Goal: Task Accomplishment & Management: Use online tool/utility

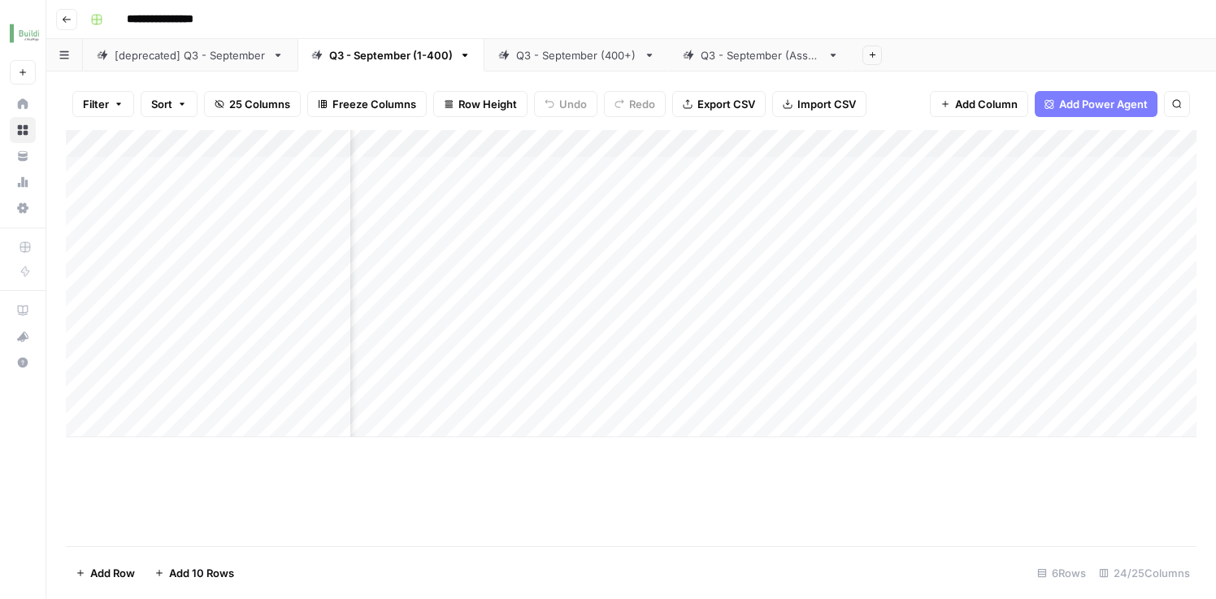
scroll to position [0, 2675]
click at [1014, 164] on div "Add Column" at bounding box center [631, 283] width 1131 height 307
click at [650, 163] on div "Add Column" at bounding box center [631, 283] width 1131 height 307
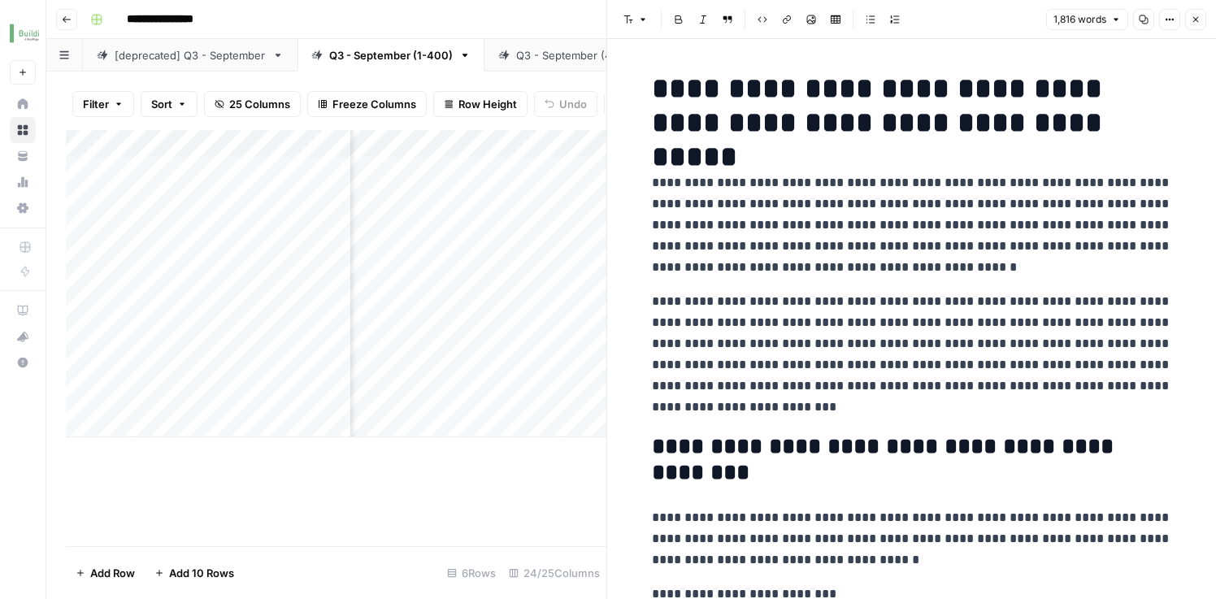
click at [716, 113] on h1 "**********" at bounding box center [912, 106] width 520 height 68
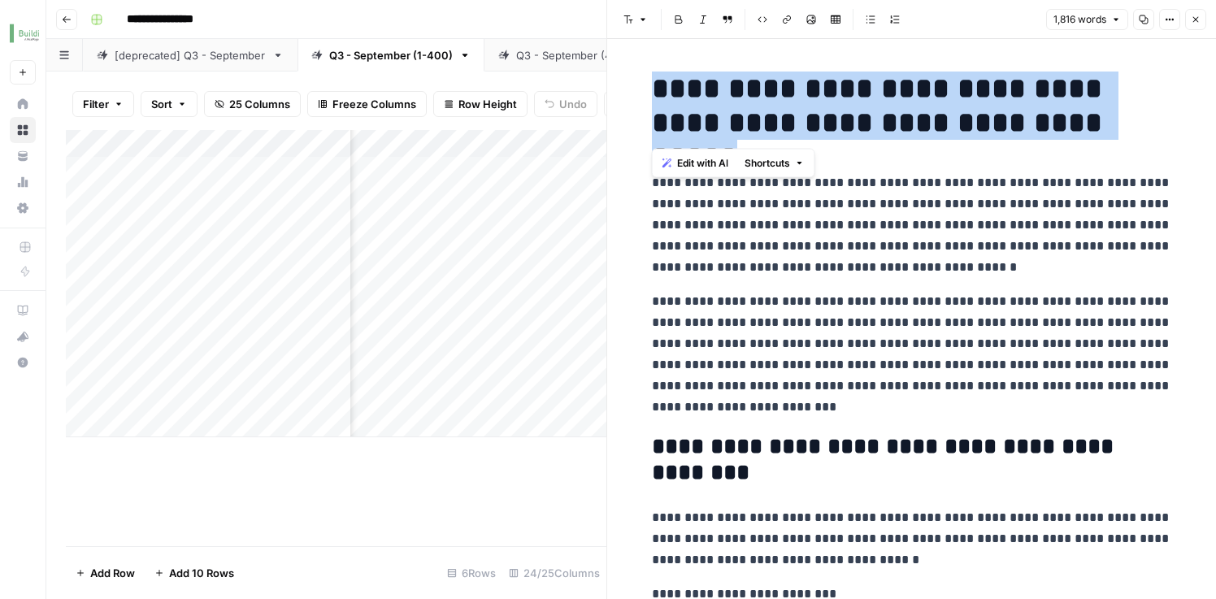
click at [716, 113] on h1 "**********" at bounding box center [912, 106] width 520 height 68
copy h1 "**********"
click at [1198, 22] on icon "button" at bounding box center [1196, 20] width 10 height 10
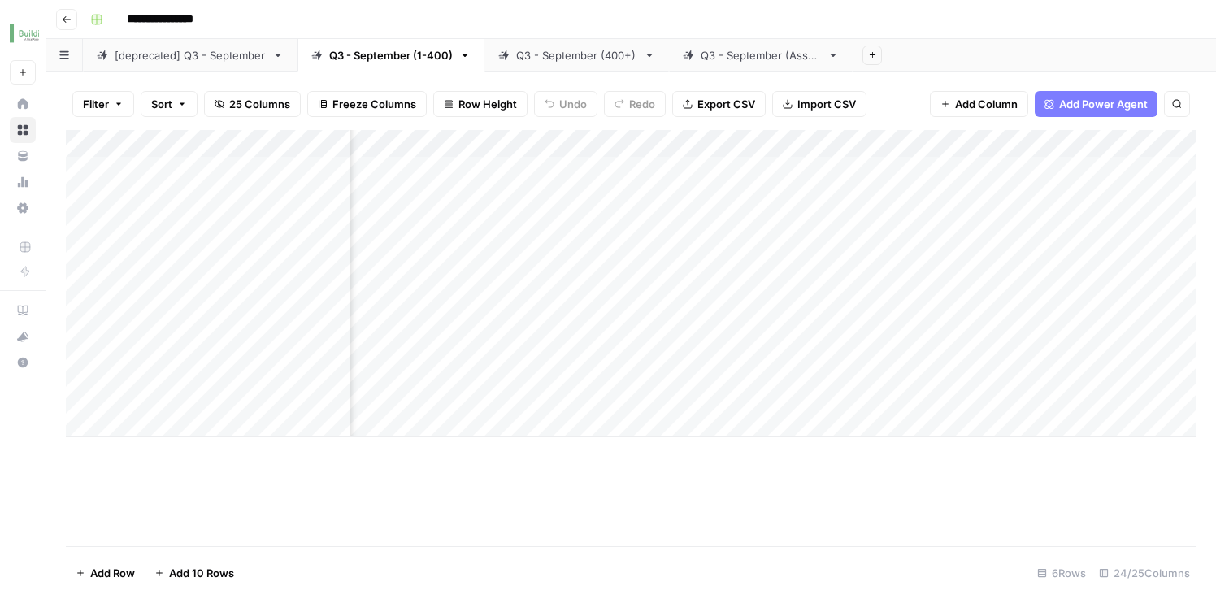
click at [766, 179] on div "Add Column" at bounding box center [631, 283] width 1131 height 307
click at [767, 174] on div "Add Column" at bounding box center [631, 283] width 1131 height 307
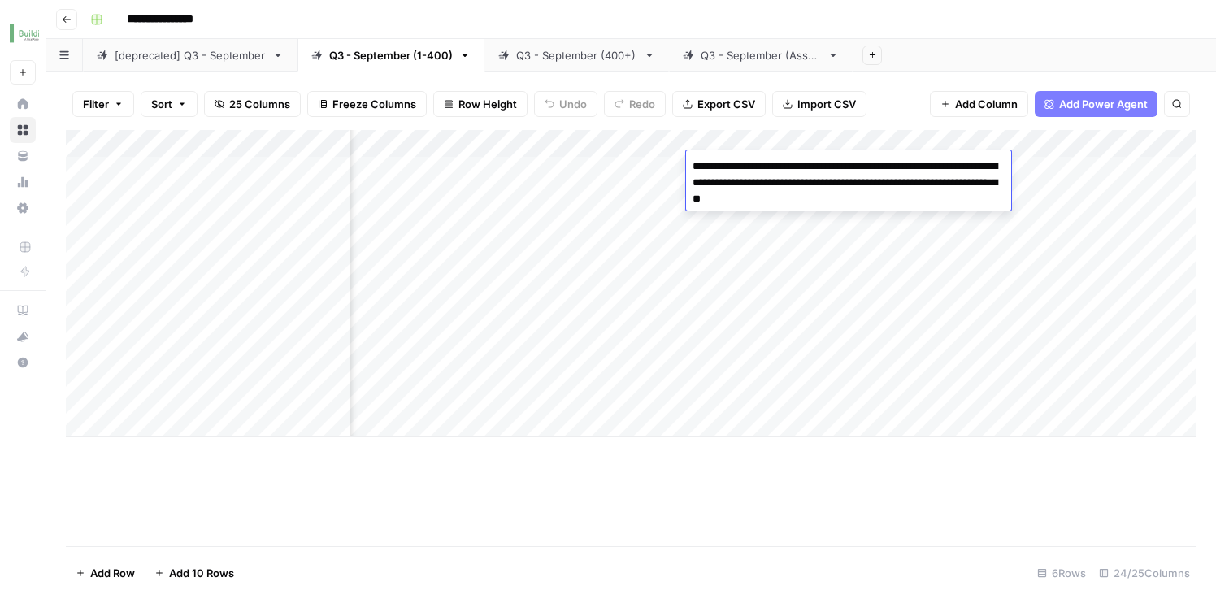
click at [764, 182] on textarea "**********" at bounding box center [848, 182] width 325 height 55
click at [787, 498] on div "Add Column" at bounding box center [631, 338] width 1131 height 416
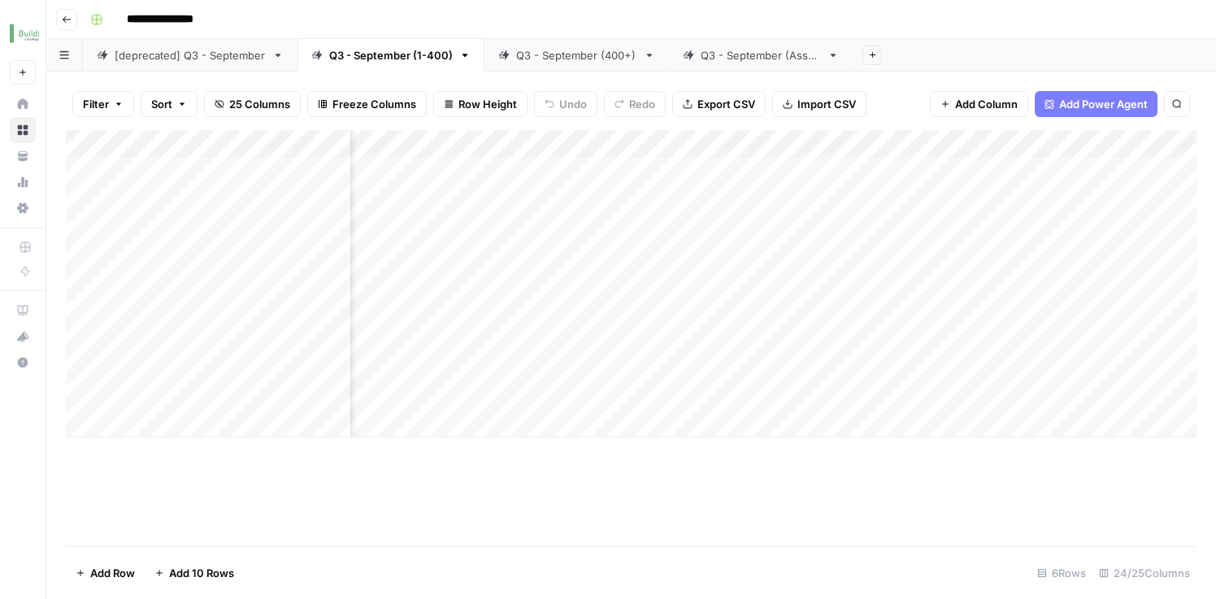
scroll to position [0, 2581]
click at [790, 184] on div "Add Column" at bounding box center [631, 283] width 1131 height 307
click at [793, 179] on div "Add Column" at bounding box center [631, 283] width 1131 height 307
click at [845, 484] on div "Add Column" at bounding box center [631, 338] width 1131 height 416
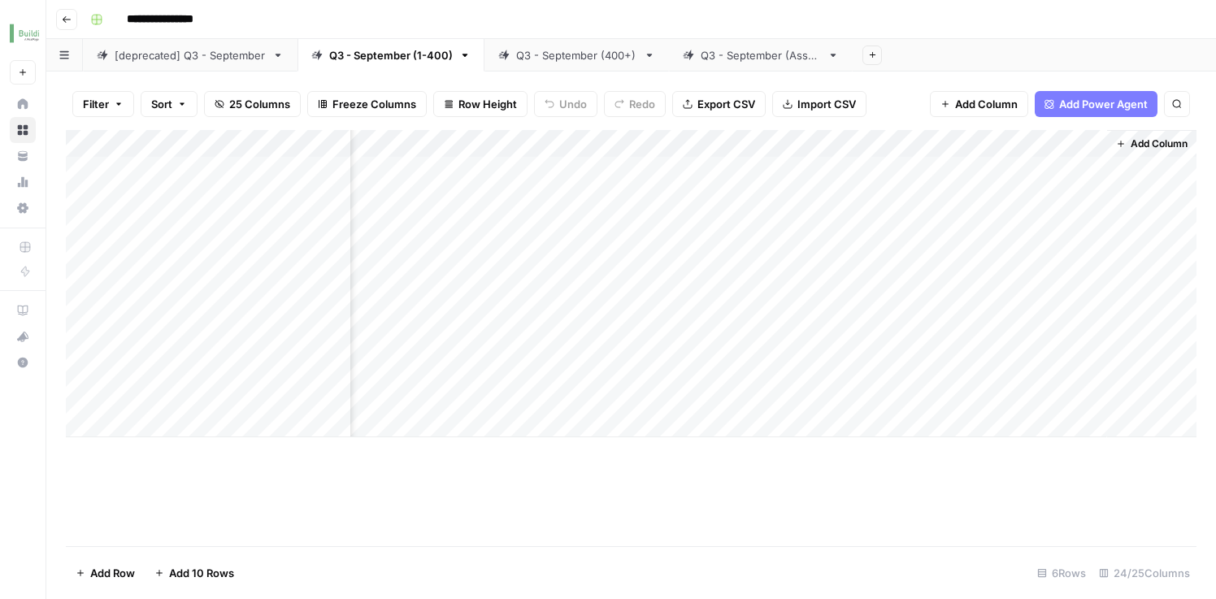
click at [1092, 163] on div "Add Column" at bounding box center [631, 283] width 1131 height 307
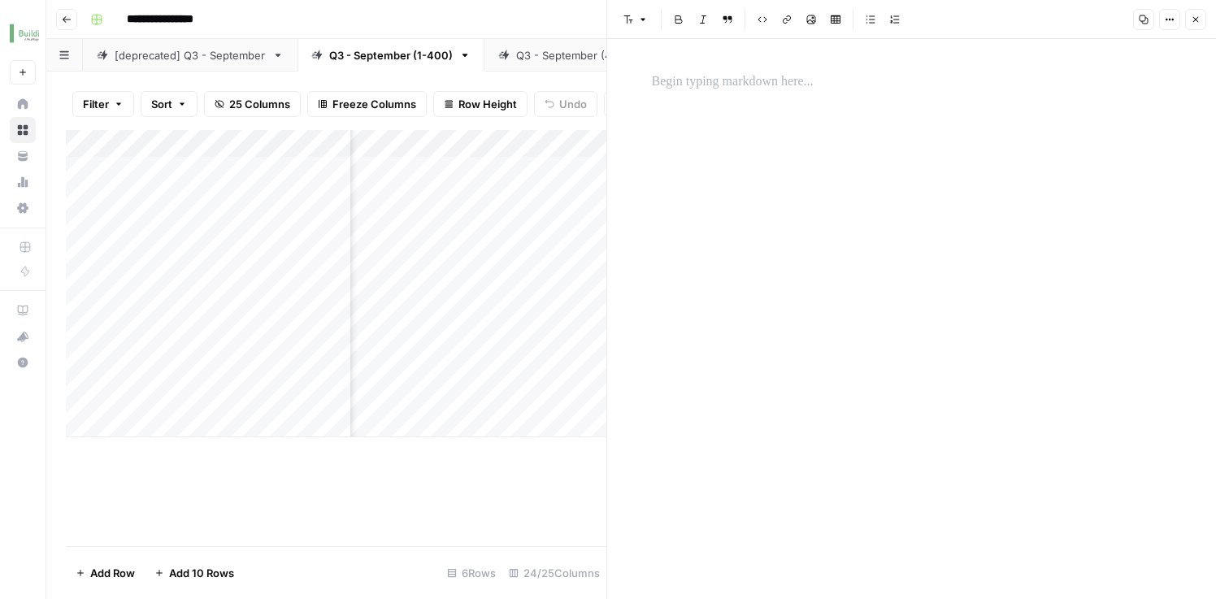
click at [1195, 24] on button "Close" at bounding box center [1195, 19] width 21 height 21
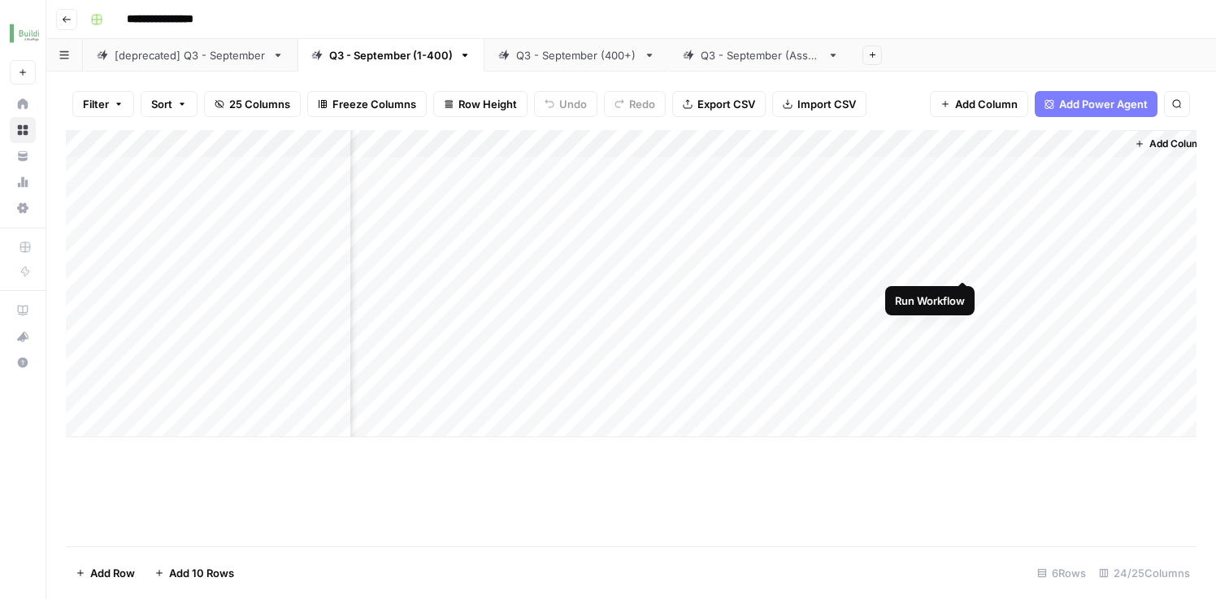
scroll to position [0, 2750]
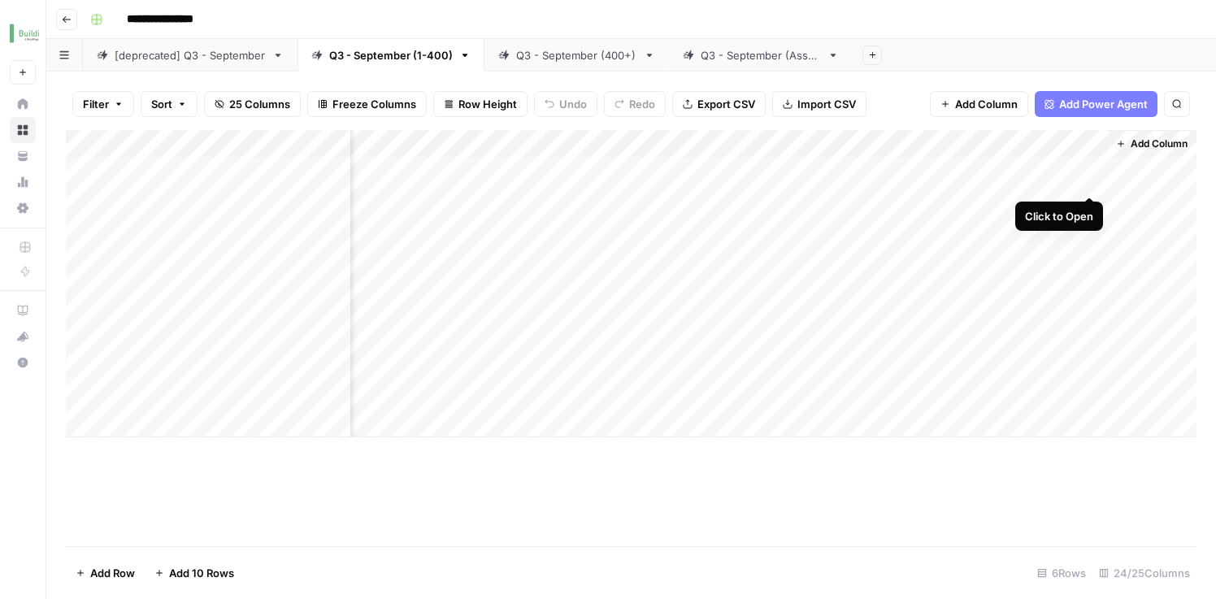
click at [1092, 163] on div "Add Column" at bounding box center [631, 283] width 1131 height 307
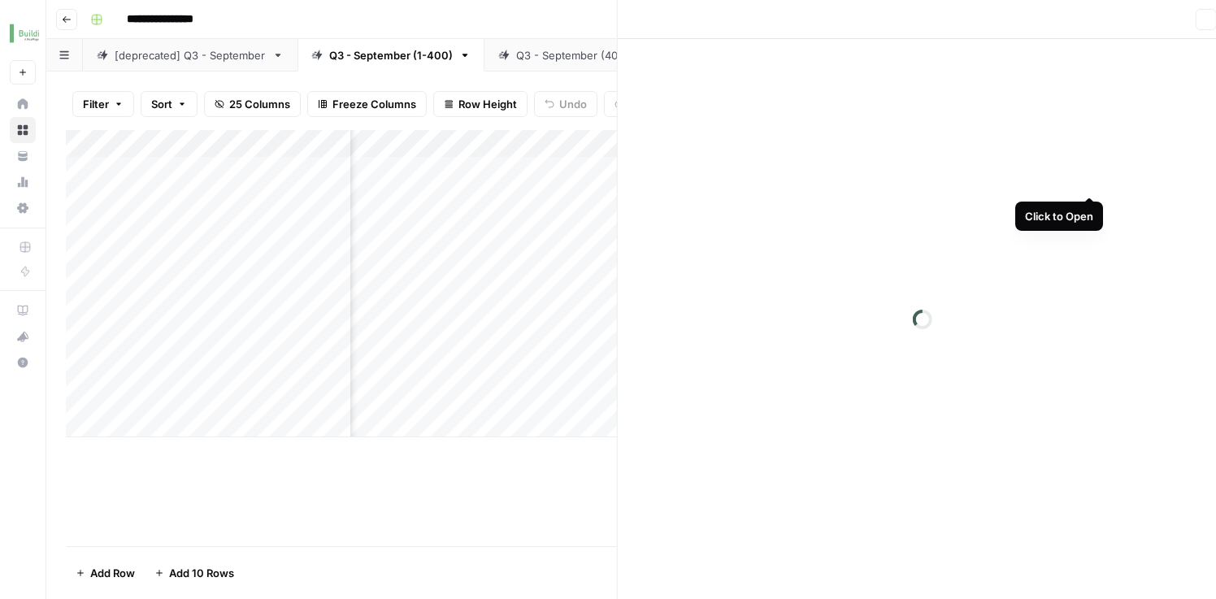
scroll to position [0, 2738]
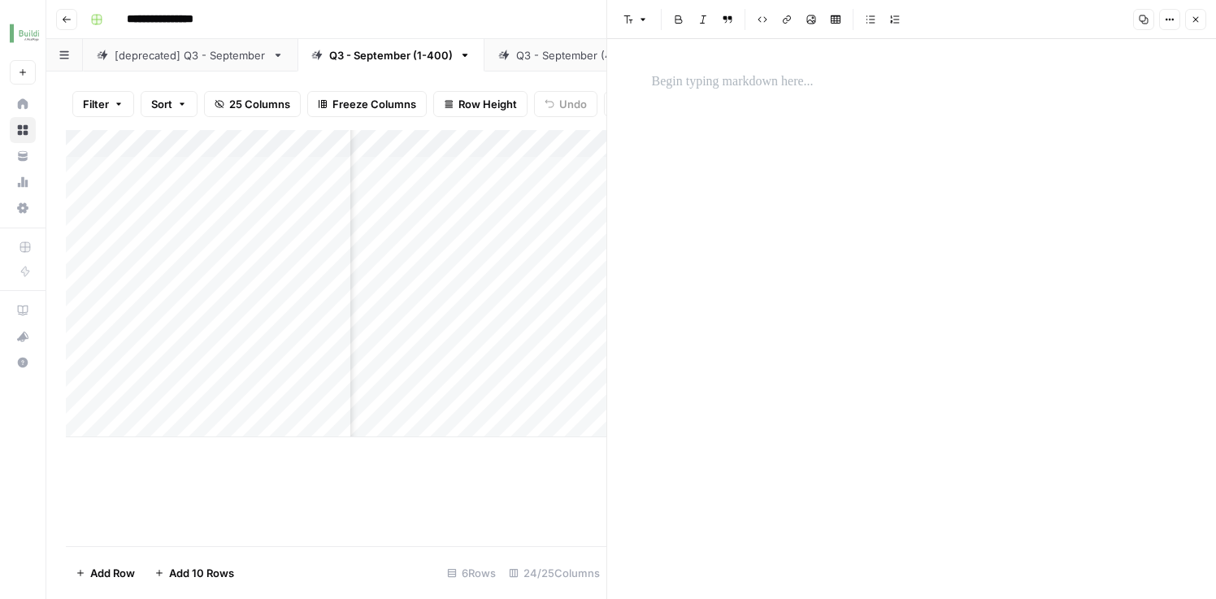
click at [1196, 30] on header "Font style Bold Italic Block quote Code block Link Image Insert Table Bulleted …" at bounding box center [911, 19] width 609 height 39
click at [1192, 19] on icon "button" at bounding box center [1196, 20] width 10 height 10
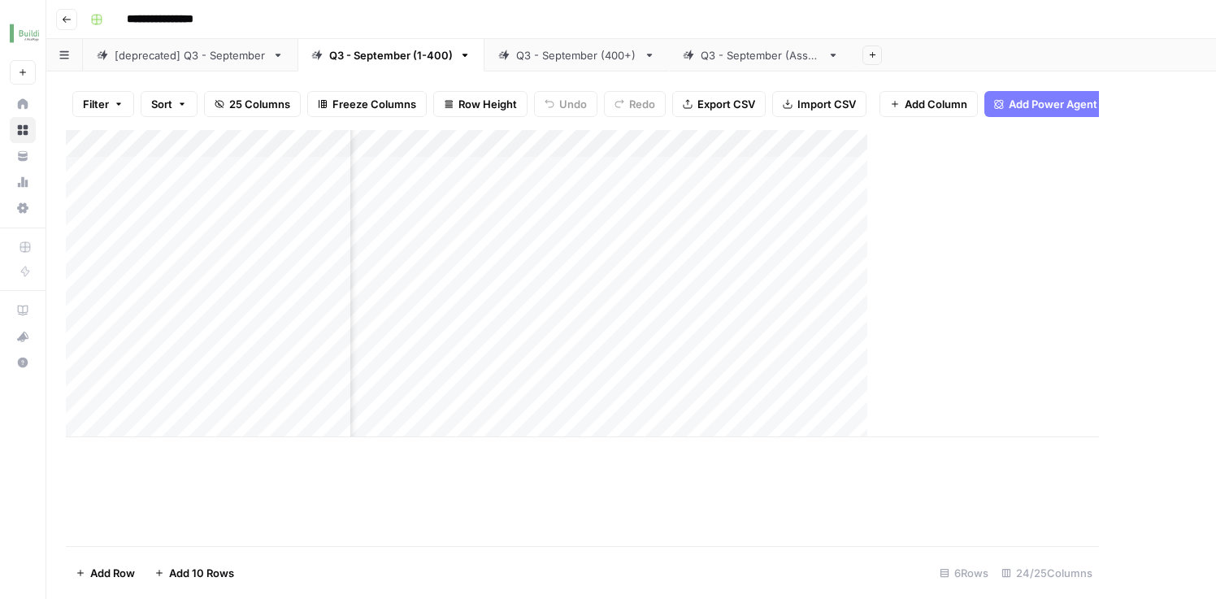
scroll to position [0, 2730]
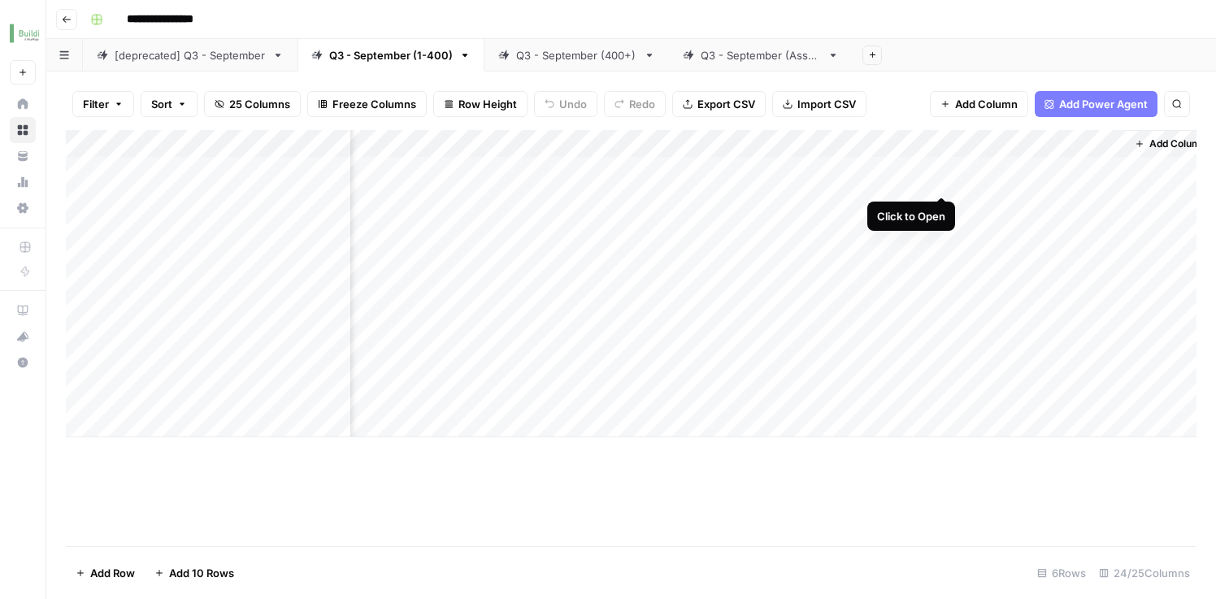
click at [943, 160] on div "Add Column" at bounding box center [631, 283] width 1131 height 307
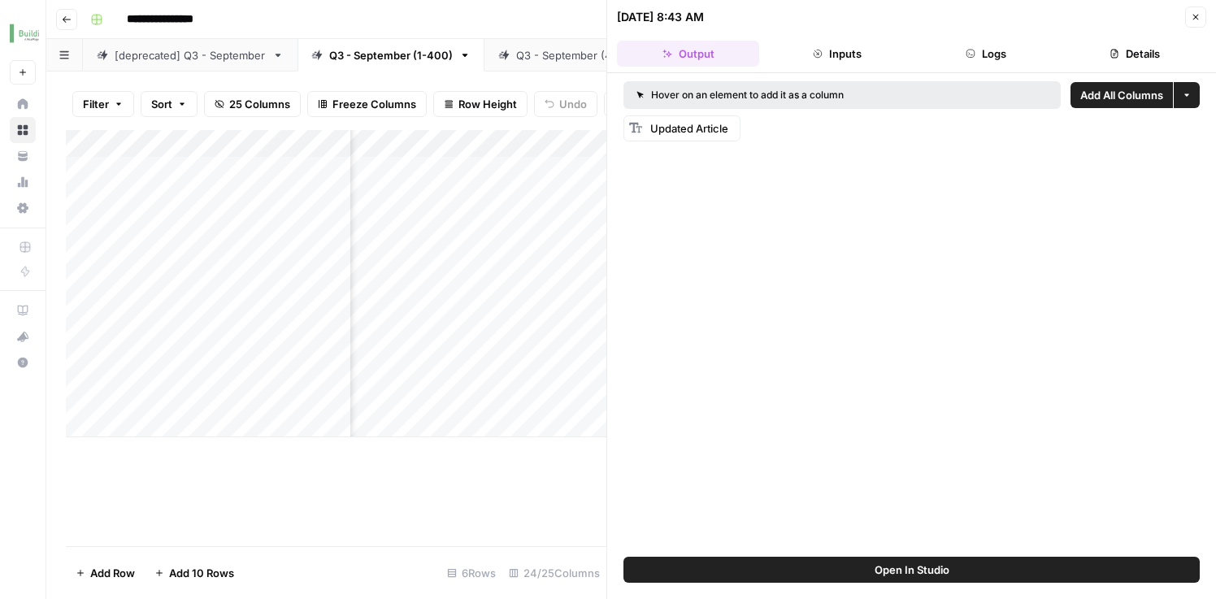
click at [1195, 20] on icon "button" at bounding box center [1196, 17] width 10 height 10
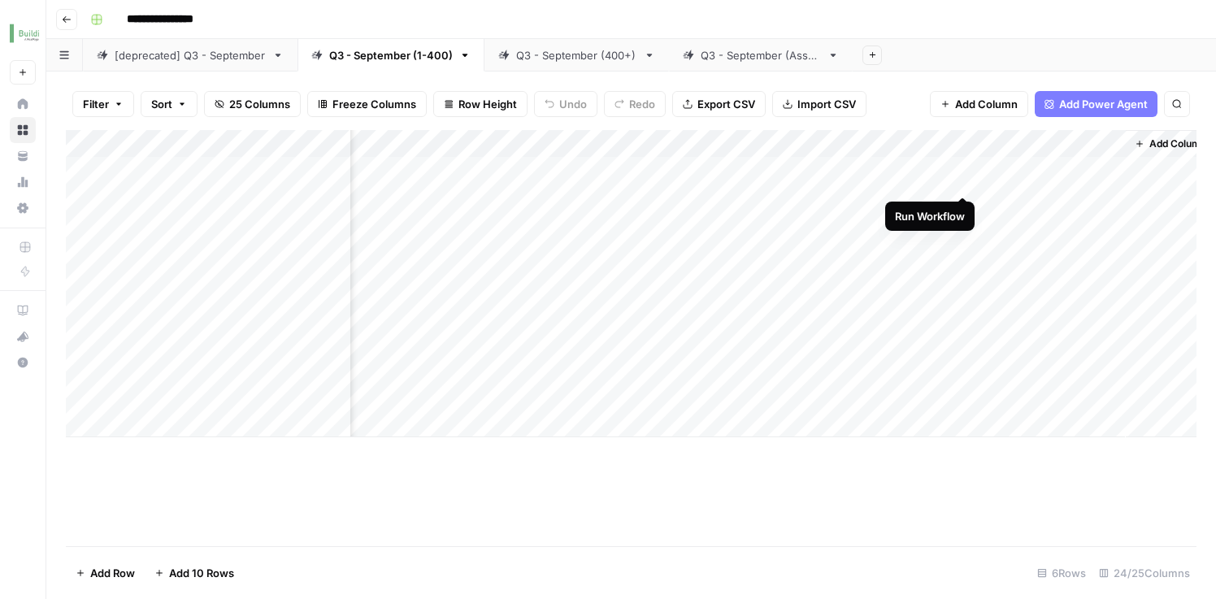
click at [963, 163] on div "Add Column" at bounding box center [631, 283] width 1131 height 307
click at [921, 206] on div "Add Column" at bounding box center [631, 283] width 1131 height 307
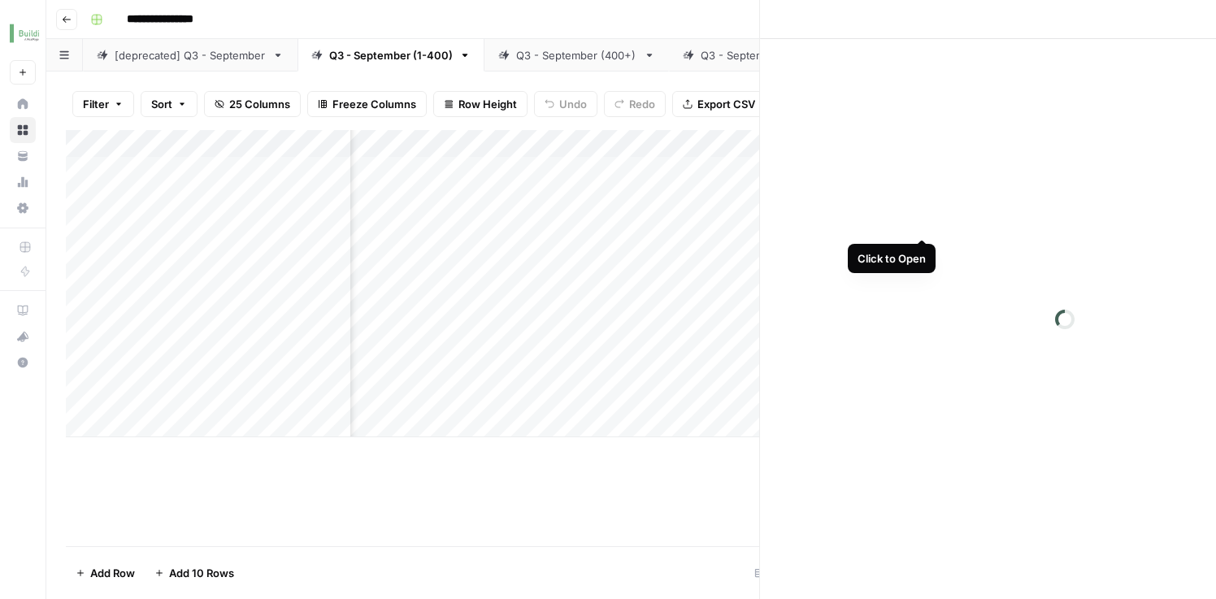
scroll to position [0, 2738]
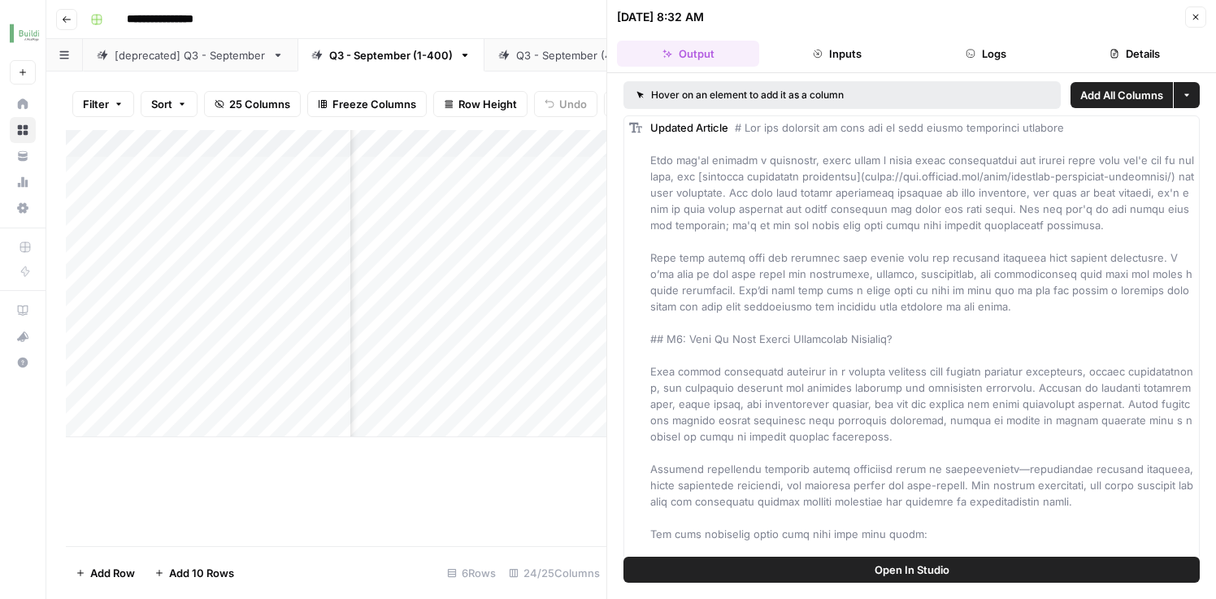
click at [1194, 18] on icon "button" at bounding box center [1196, 17] width 10 height 10
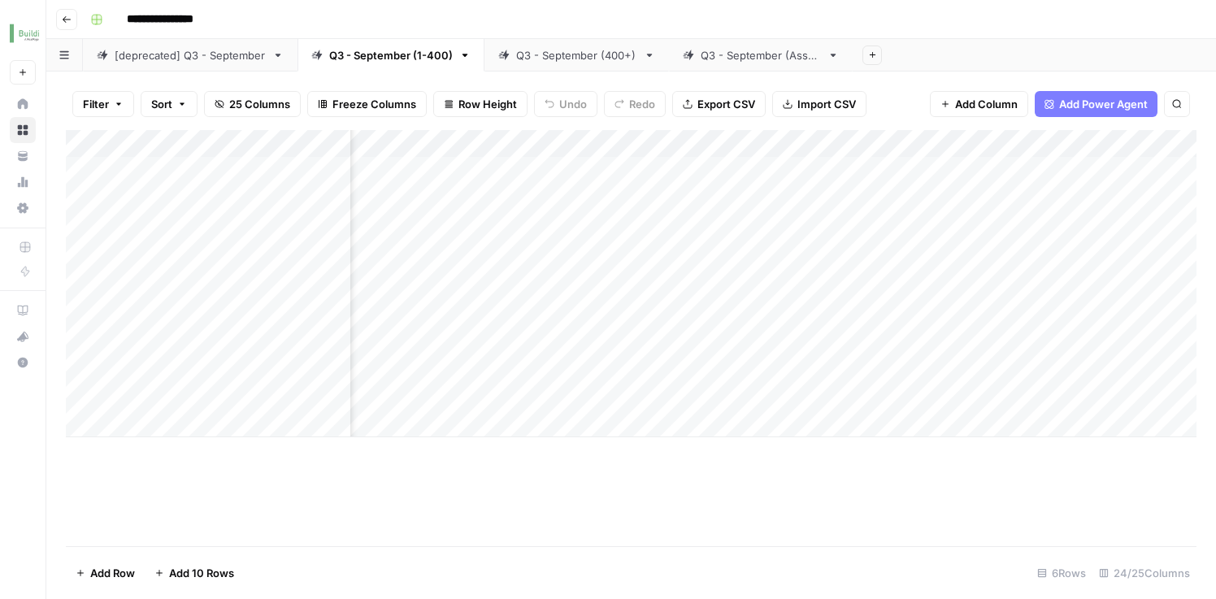
scroll to position [0, 2253]
click at [648, 165] on div "Add Column" at bounding box center [631, 283] width 1131 height 307
drag, startPoint x: 621, startPoint y: 161, endPoint x: 651, endPoint y: 415, distance: 255.4
click at [614, 161] on div "Add Column" at bounding box center [631, 283] width 1131 height 307
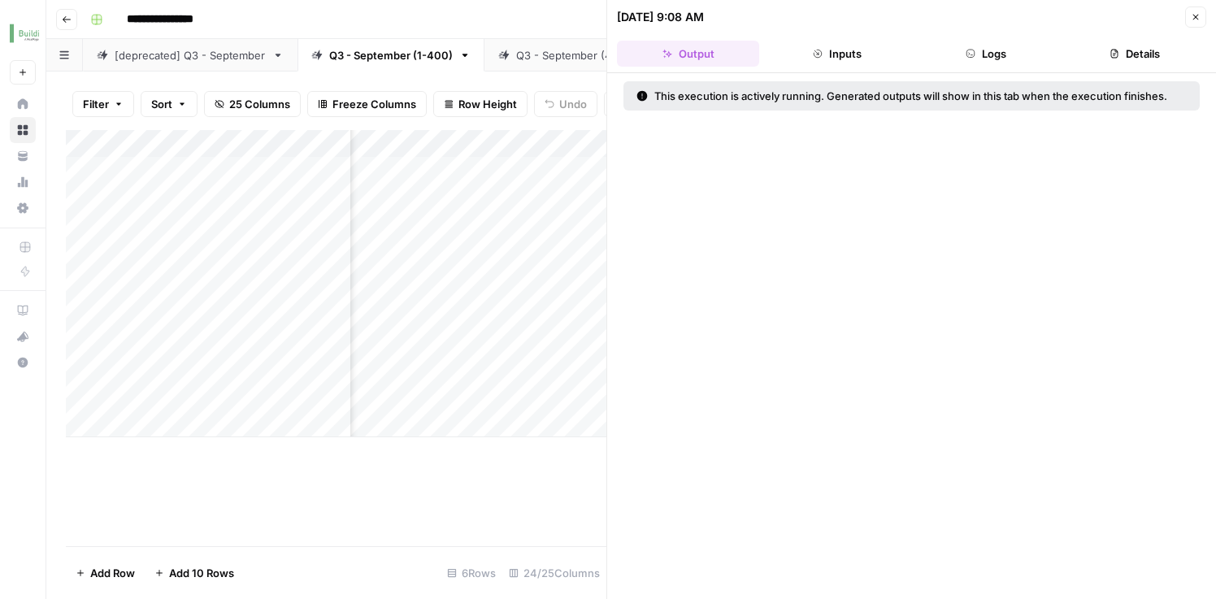
scroll to position [0, 2253]
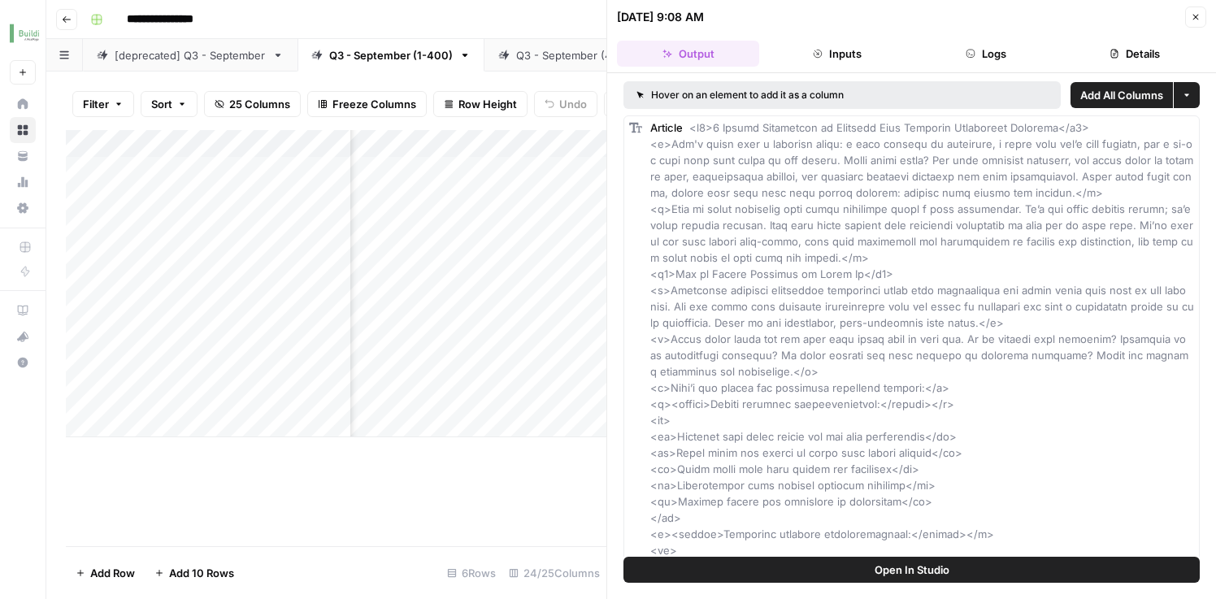
click at [1194, 20] on icon "button" at bounding box center [1196, 17] width 10 height 10
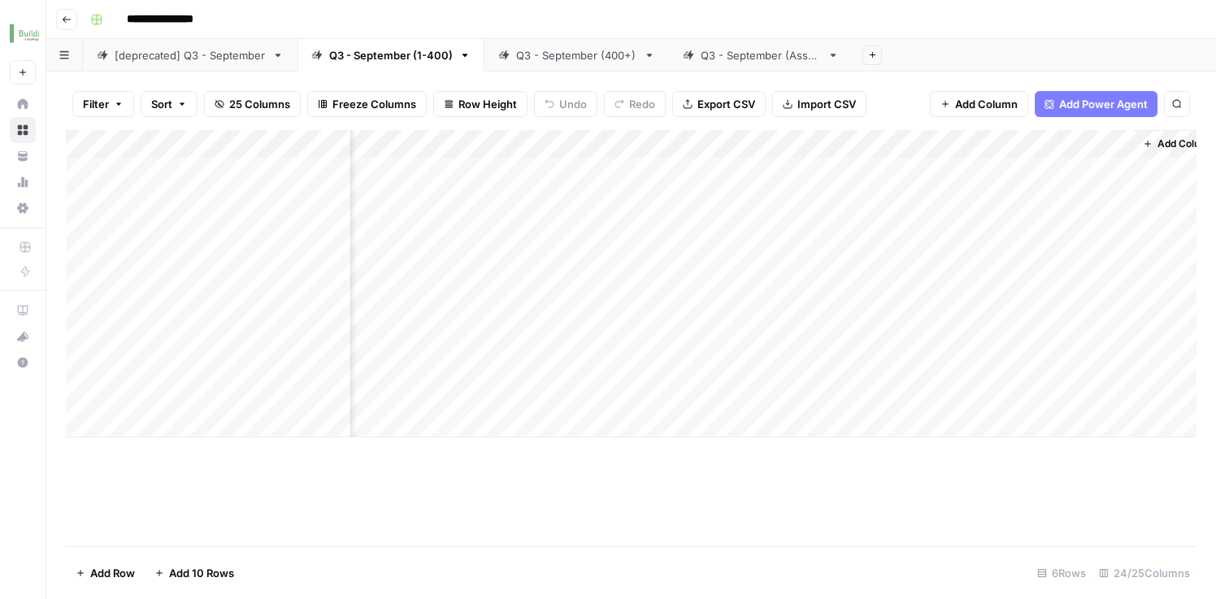
scroll to position [0, 2725]
click at [876, 166] on div "Add Column" at bounding box center [631, 283] width 1131 height 307
click at [949, 167] on div "Add Column" at bounding box center [631, 283] width 1131 height 307
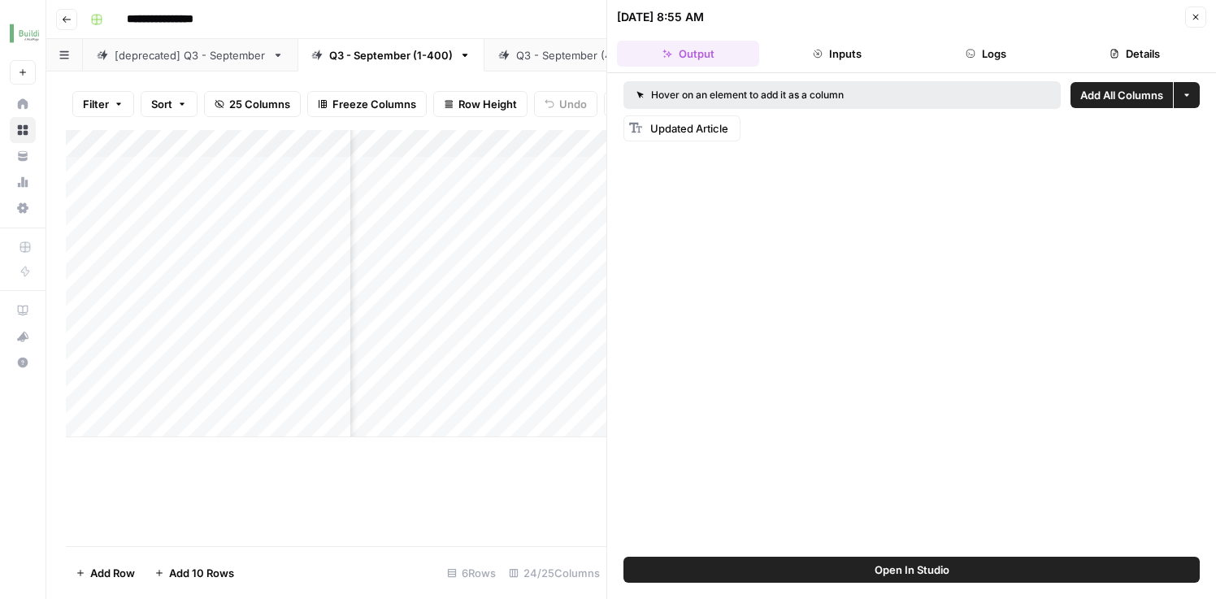
click at [847, 52] on button "Inputs" at bounding box center [837, 54] width 142 height 26
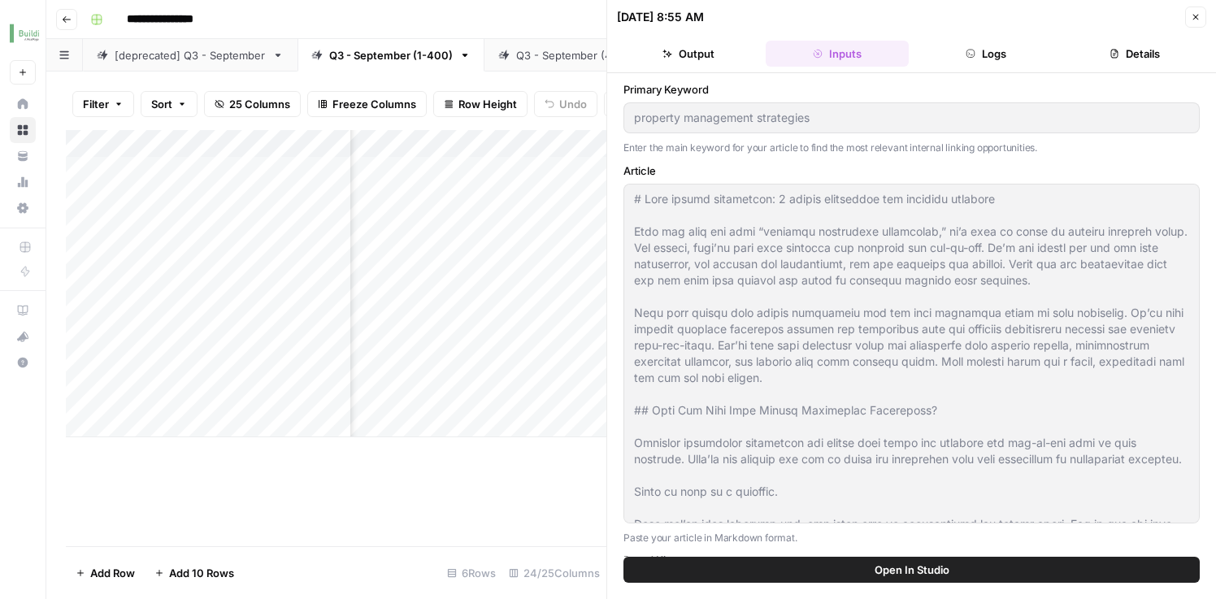
type input "Buildium 1-400"
click at [736, 59] on button "Output" at bounding box center [688, 54] width 142 height 26
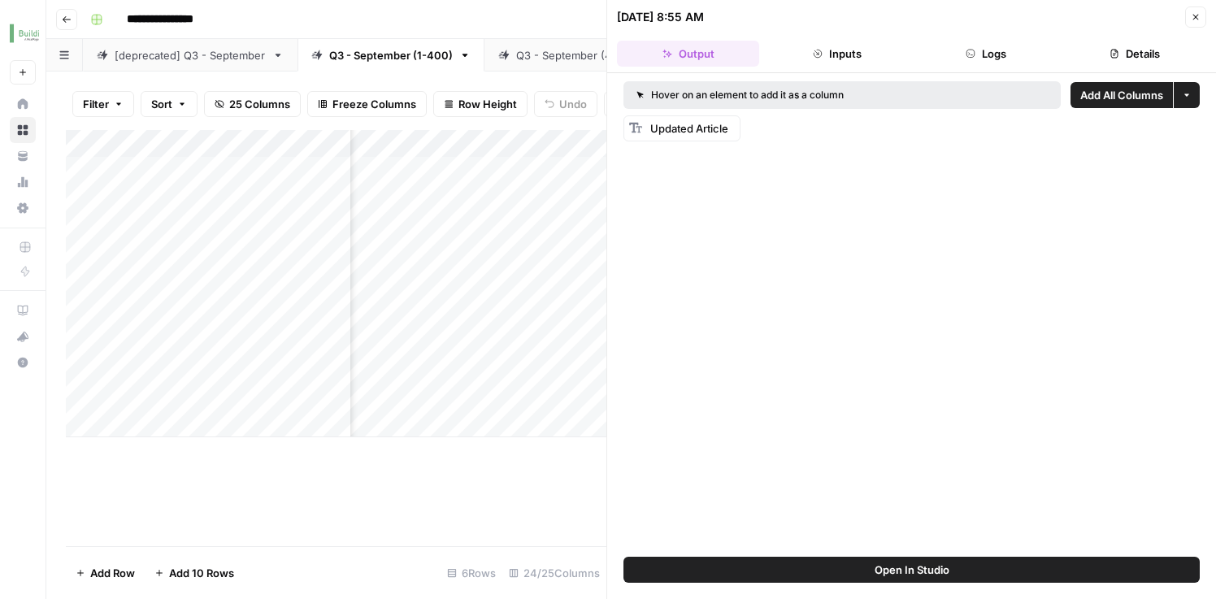
click at [1193, 20] on icon "button" at bounding box center [1196, 17] width 10 height 10
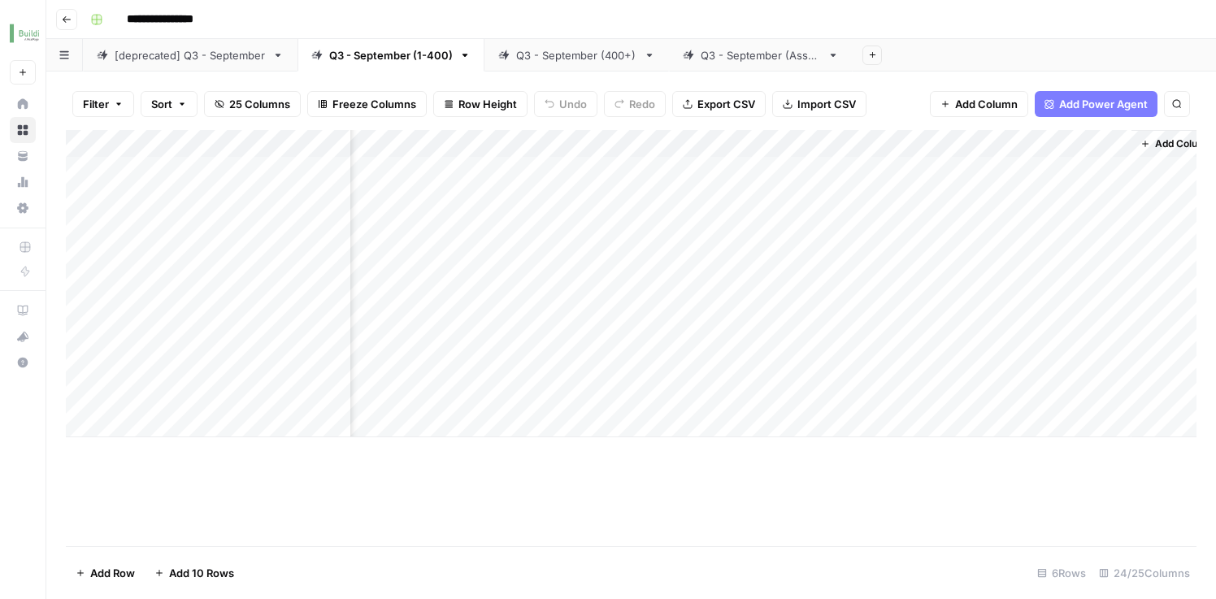
scroll to position [0, 2750]
click at [1089, 163] on div "Add Column" at bounding box center [631, 283] width 1131 height 307
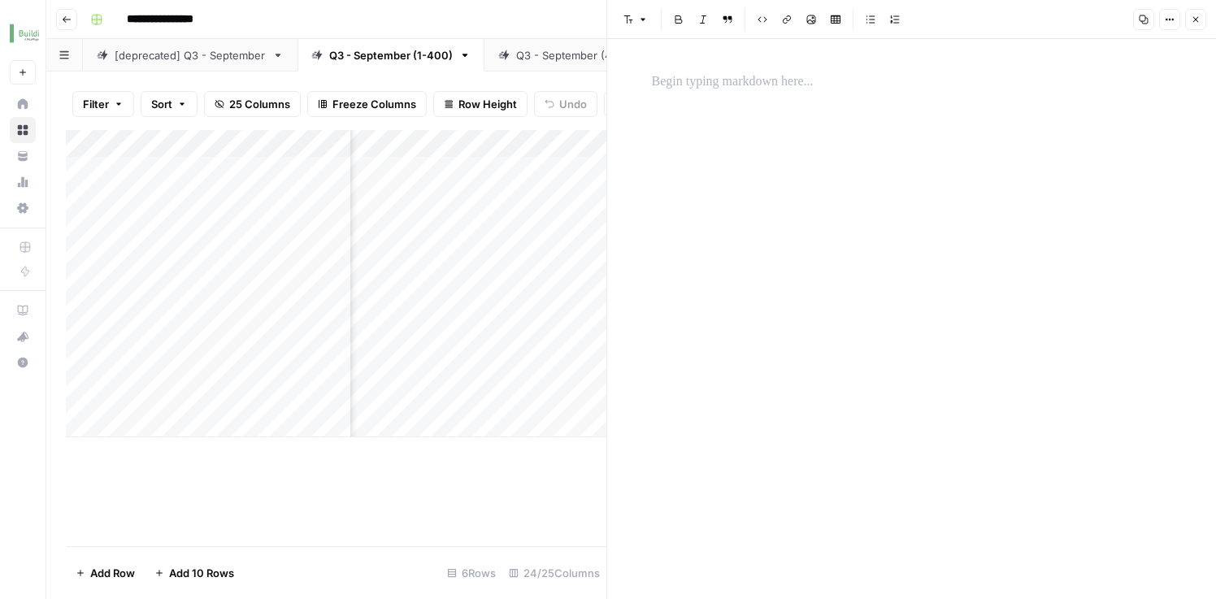
click at [1194, 20] on icon "button" at bounding box center [1196, 20] width 6 height 6
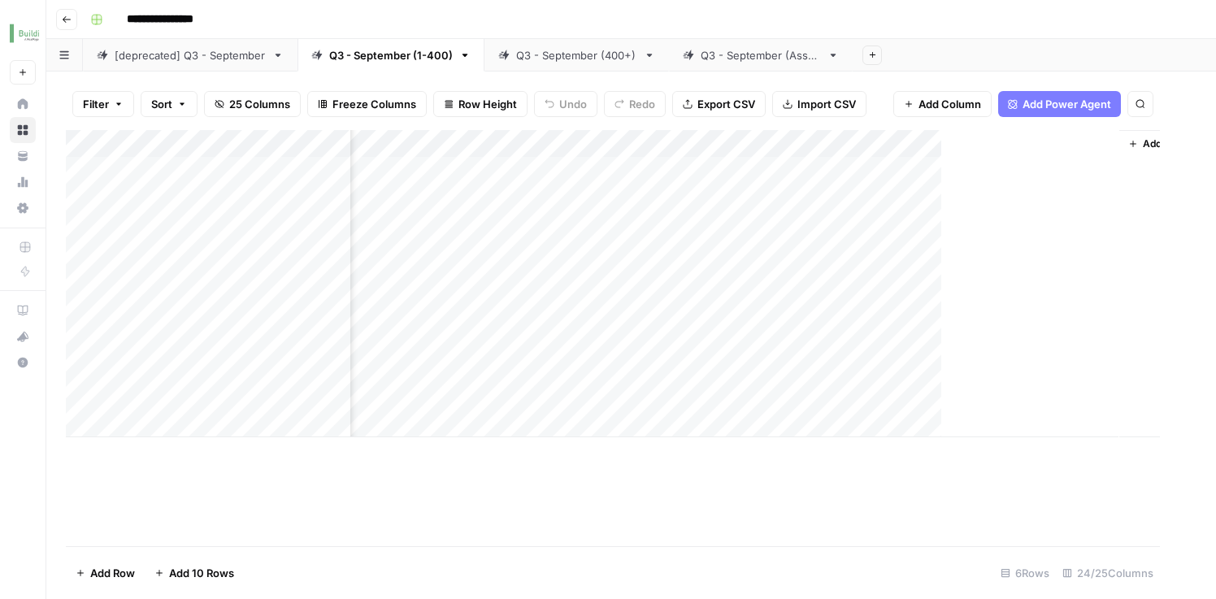
scroll to position [0, 2730]
click at [941, 211] on div "Add Column" at bounding box center [631, 283] width 1131 height 307
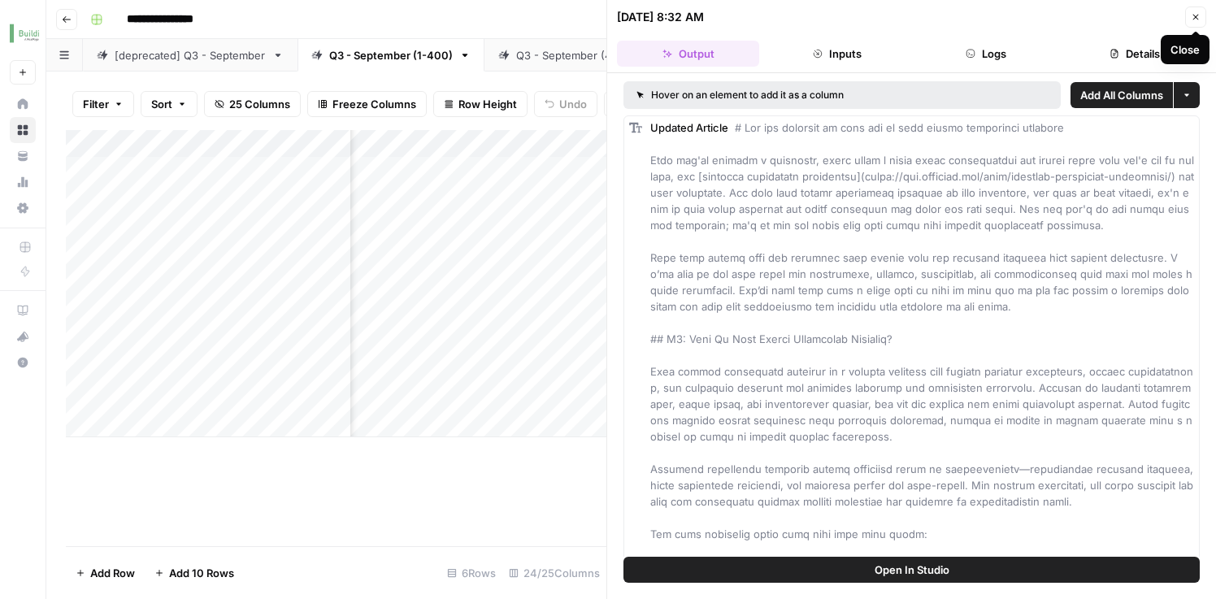
click at [1201, 13] on button "Close" at bounding box center [1195, 17] width 21 height 21
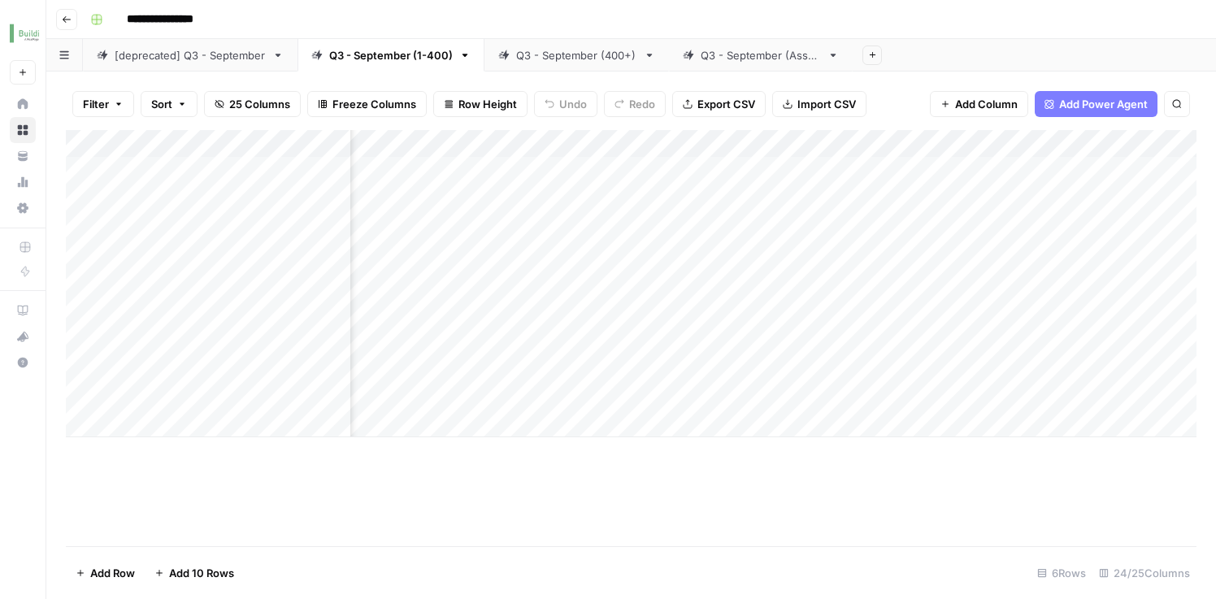
scroll to position [0, 2511]
click at [663, 164] on div "Add Column" at bounding box center [631, 283] width 1131 height 307
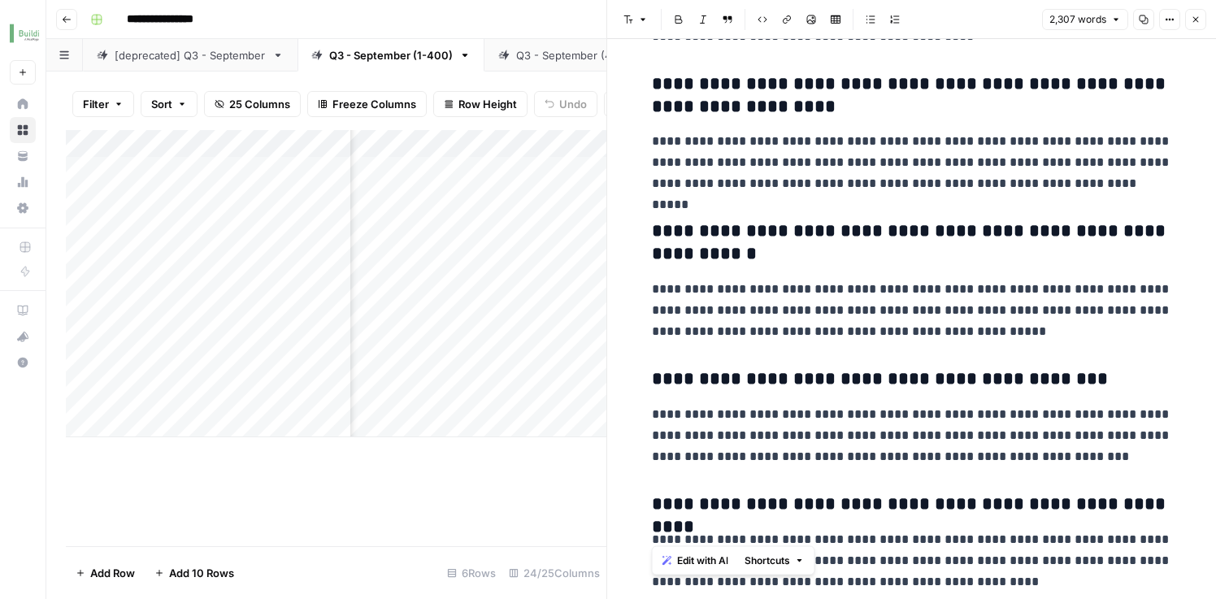
scroll to position [6308, 0]
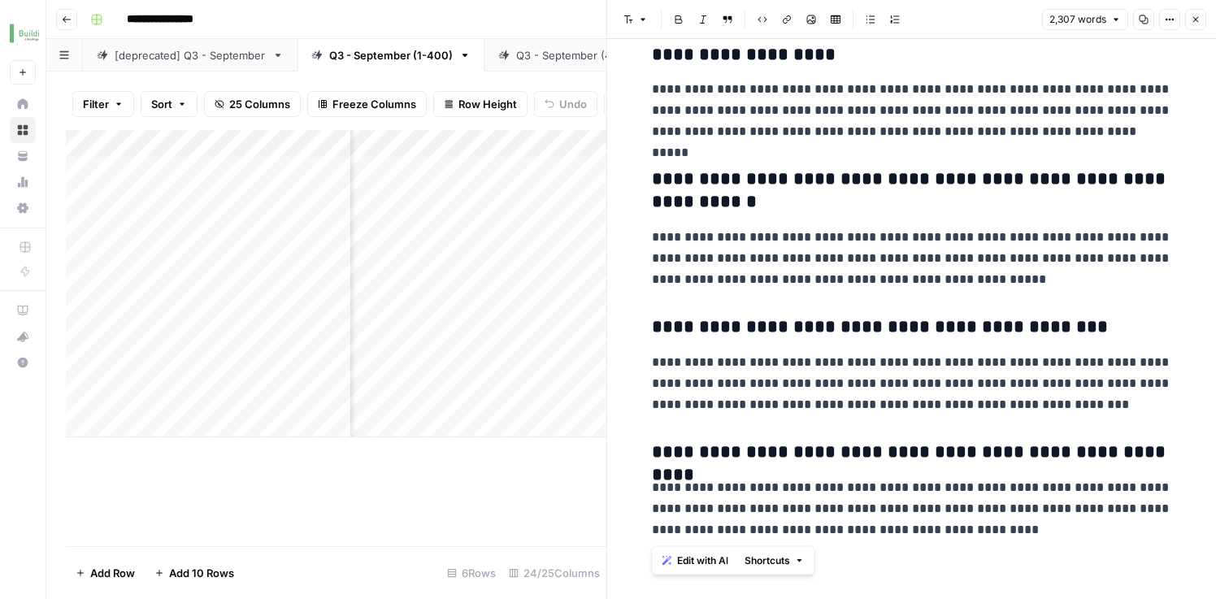
drag, startPoint x: 649, startPoint y: 89, endPoint x: 927, endPoint y: 619, distance: 598.1
click at [927, 598] on html "**********" at bounding box center [608, 299] width 1216 height 599
copy div "**********"
